Goal: Check status: Check status

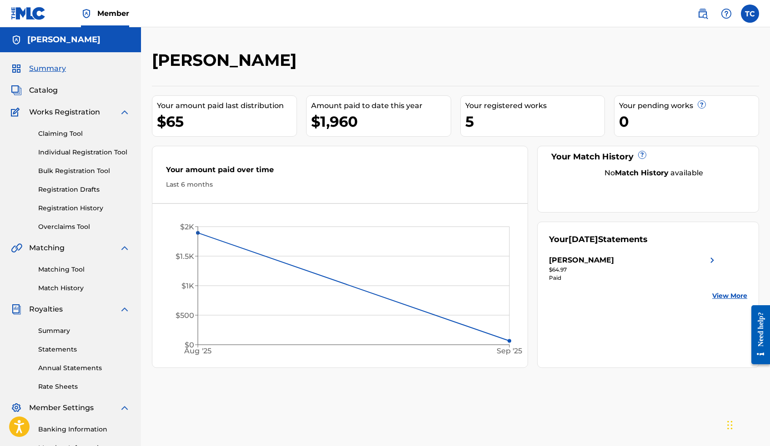
click at [71, 209] on link "Registration History" at bounding box center [84, 209] width 92 height 10
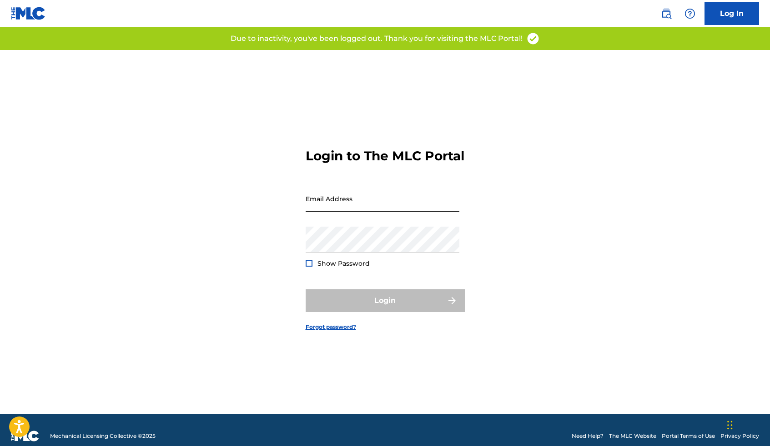
click at [342, 212] on input "Email Address" at bounding box center [383, 199] width 154 height 26
type input "[EMAIL_ADDRESS][DOMAIN_NAME]"
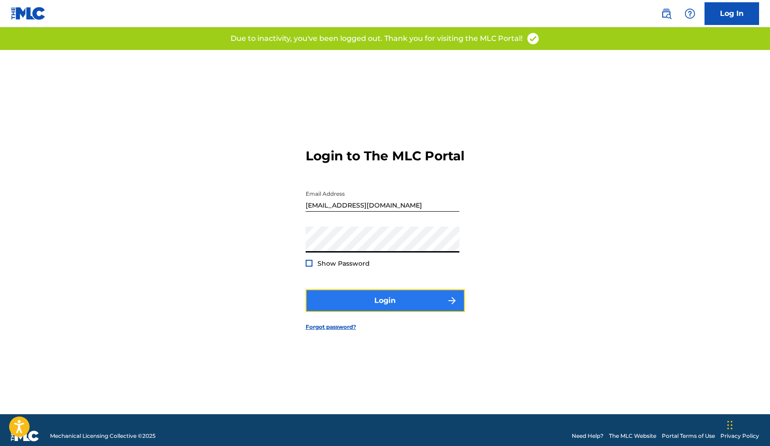
click at [385, 312] on button "Login" at bounding box center [385, 301] width 159 height 23
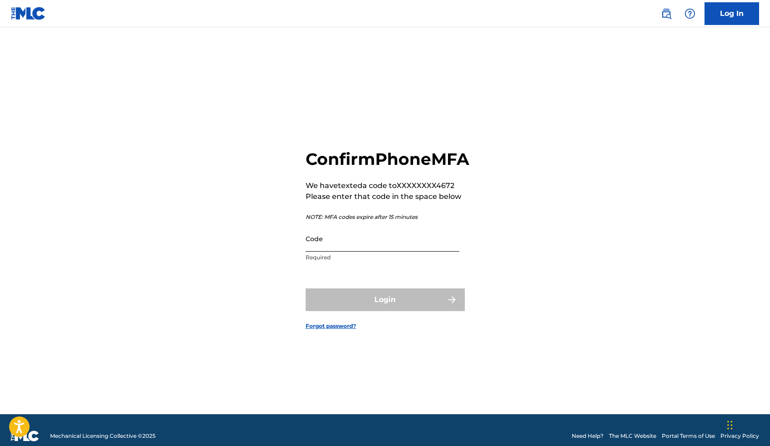
click at [354, 252] on input "Code" at bounding box center [383, 239] width 154 height 26
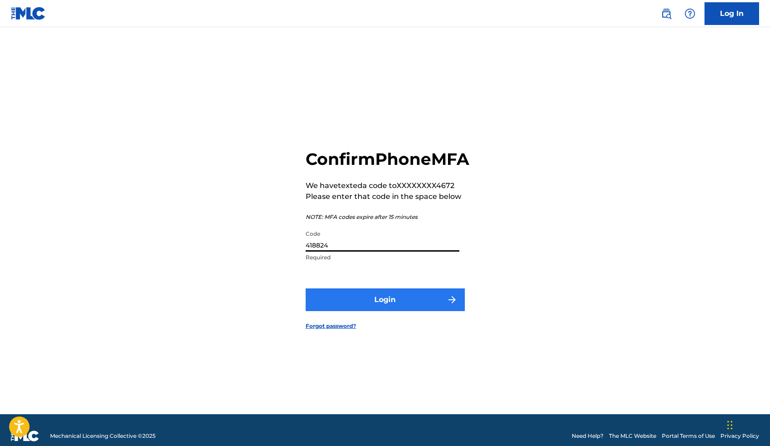
type input "418824"
click at [369, 309] on button "Login" at bounding box center [385, 300] width 159 height 23
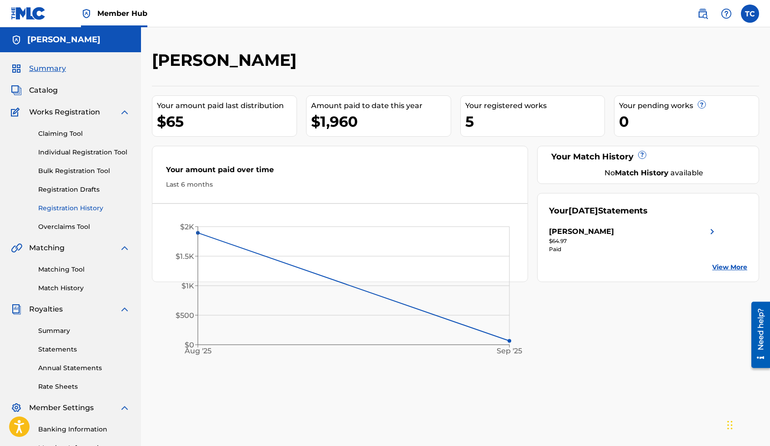
click at [67, 210] on link "Registration History" at bounding box center [84, 209] width 92 height 10
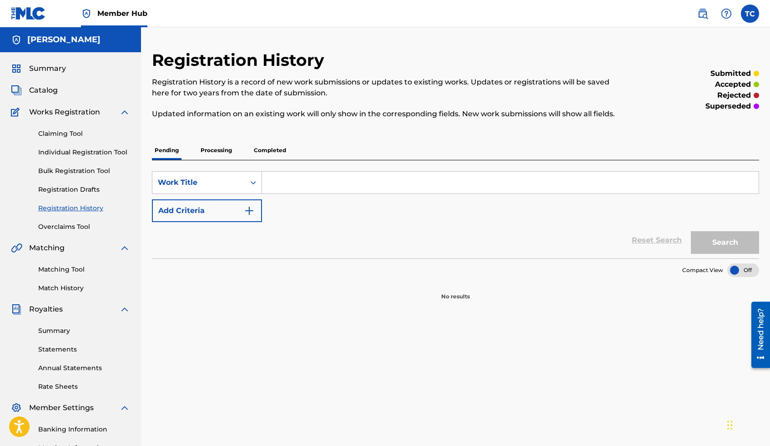
click at [263, 152] on p "Completed" at bounding box center [270, 150] width 38 height 19
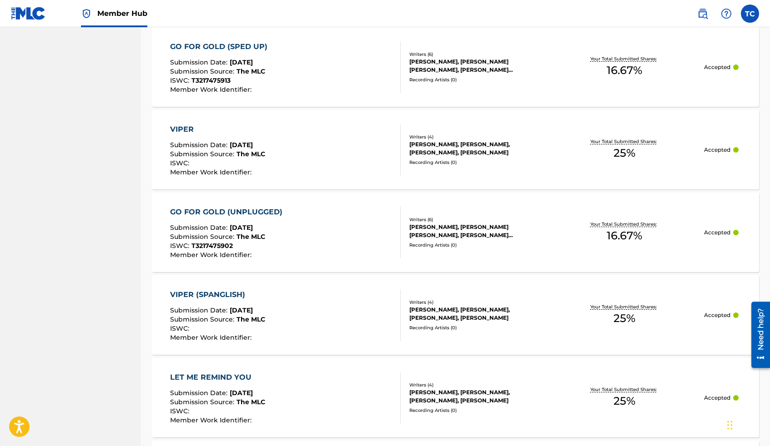
scroll to position [546, 0]
